Goal: Find specific page/section: Find specific page/section

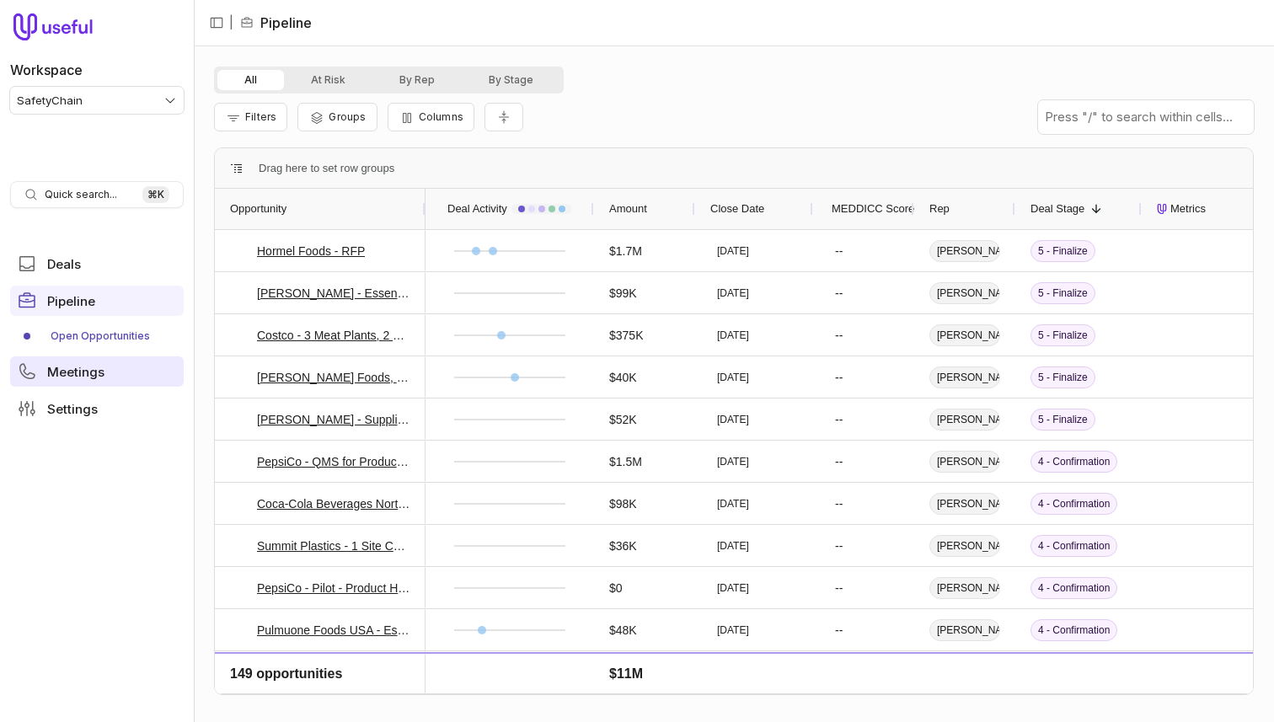
click at [72, 366] on span "Meetings" at bounding box center [75, 372] width 57 height 13
